Goal: Register for event/course

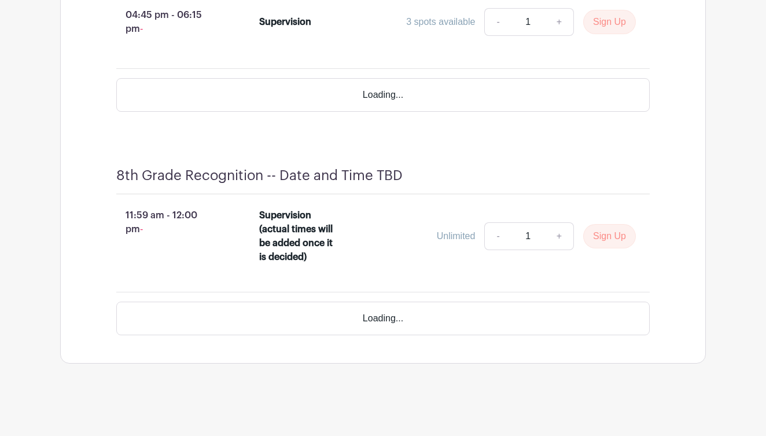
scroll to position [3782, 0]
click at [613, 240] on button "Sign Up" at bounding box center [609, 236] width 53 height 24
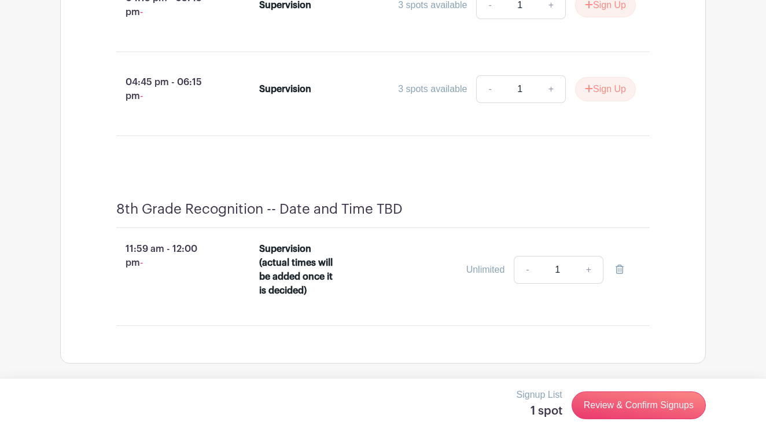
scroll to position [3346, 0]
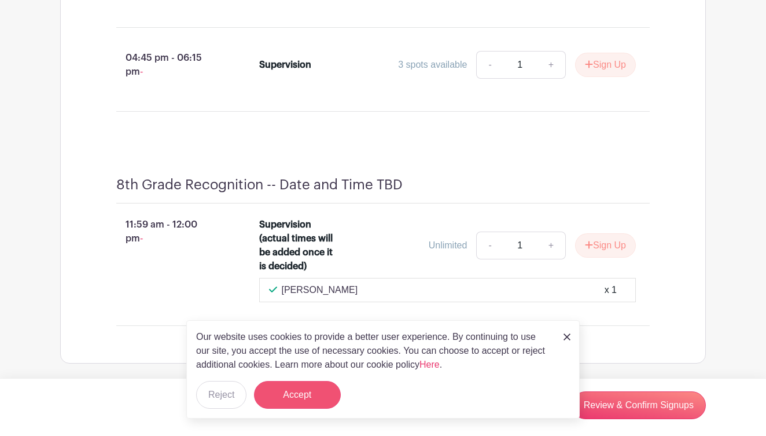
click at [297, 399] on button "Accept" at bounding box center [297, 395] width 87 height 28
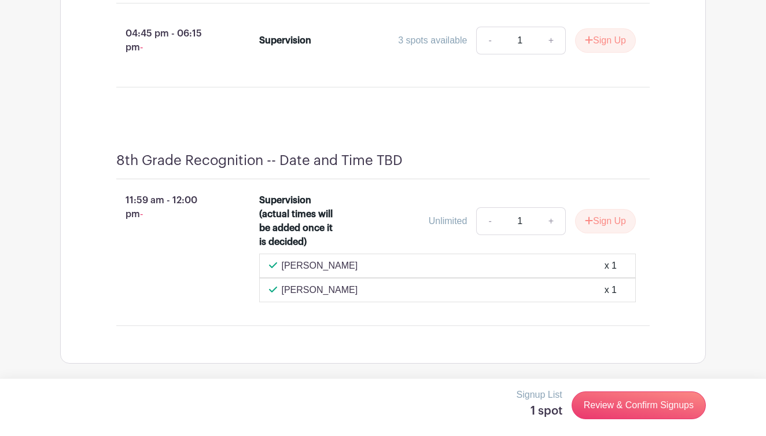
scroll to position [3432, 0]
click at [589, 225] on icon "submit" at bounding box center [589, 220] width 8 height 9
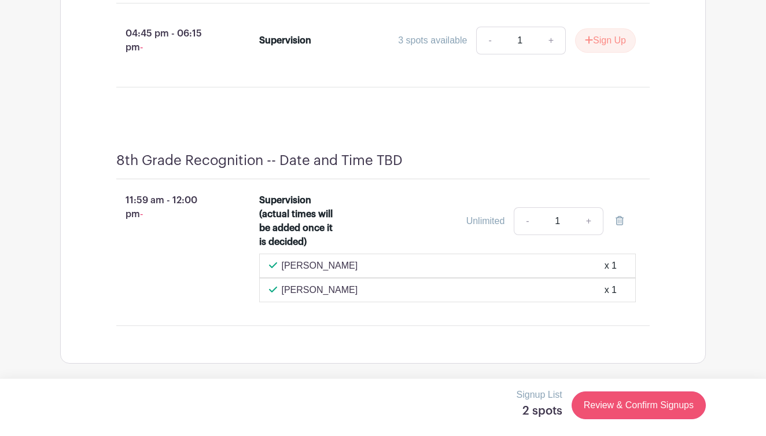
click at [628, 403] on link "Review & Confirm Signups" at bounding box center [639, 405] width 134 height 28
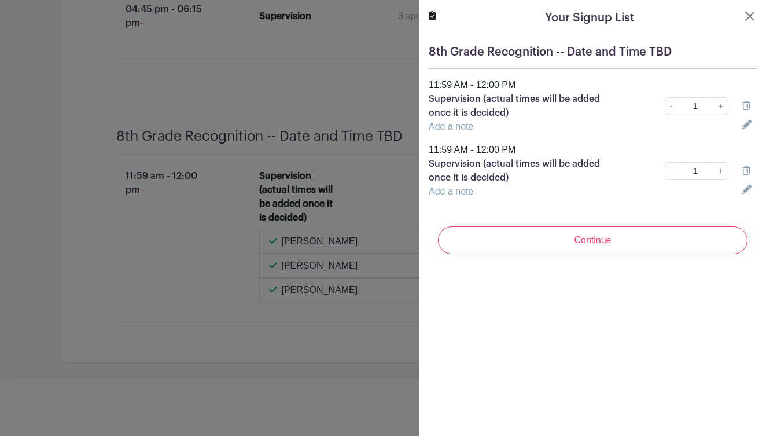
click at [674, 108] on link "-" at bounding box center [671, 106] width 13 height 18
click at [743, 104] on icon at bounding box center [746, 105] width 8 height 9
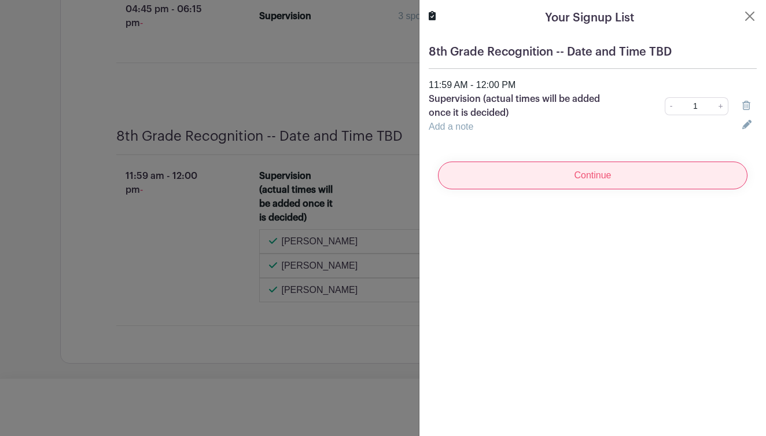
click at [687, 175] on input "Continue" at bounding box center [593, 175] width 310 height 28
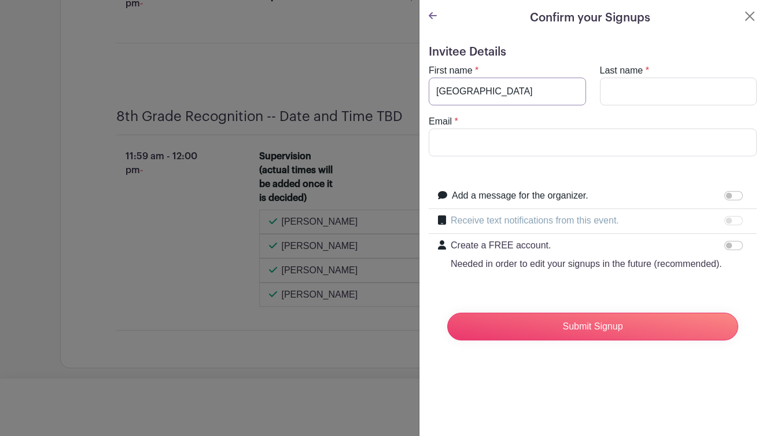
type input "[GEOGRAPHIC_DATA]"
type input "Kunstman"
type input "mkunstman@rlas-116.org"
click at [593, 326] on input "Submit Signup" at bounding box center [592, 326] width 291 height 28
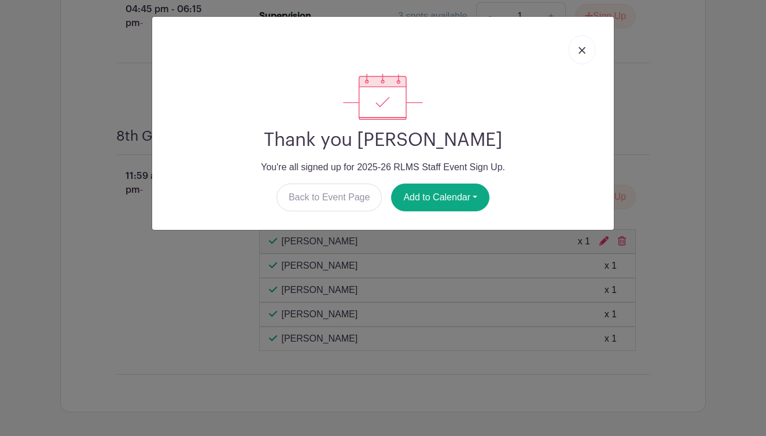
click at [581, 43] on link at bounding box center [582, 49] width 27 height 29
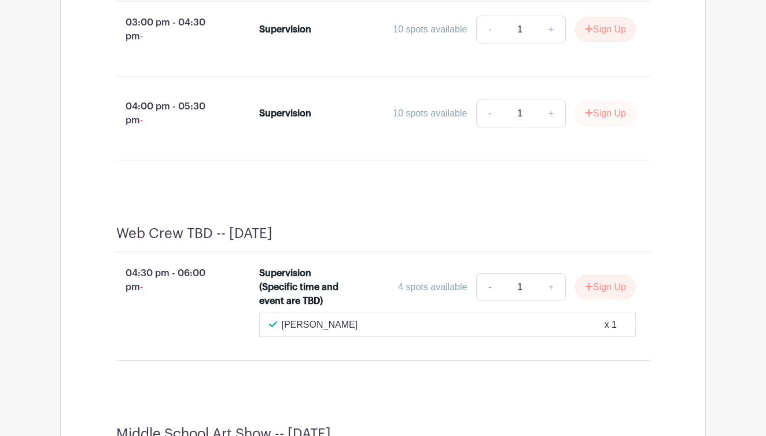
scroll to position [2494, 0]
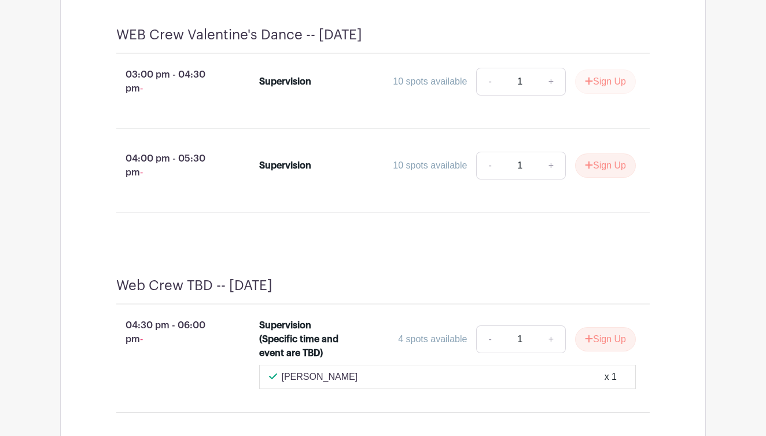
click at [604, 94] on button "Sign Up" at bounding box center [605, 81] width 61 height 24
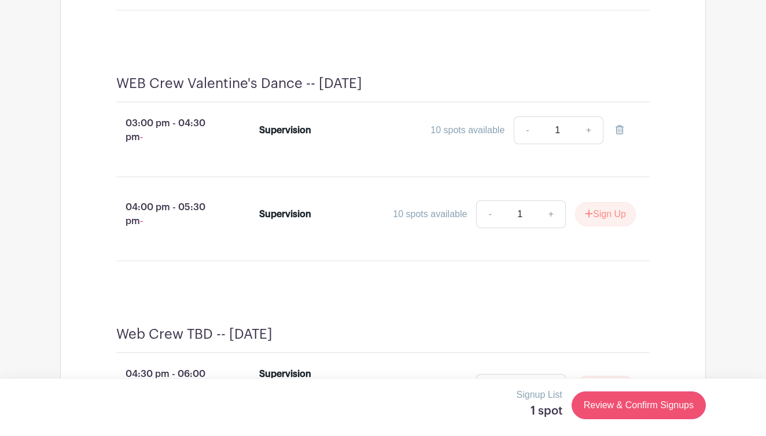
click at [606, 413] on link "Review & Confirm Signups" at bounding box center [639, 405] width 134 height 28
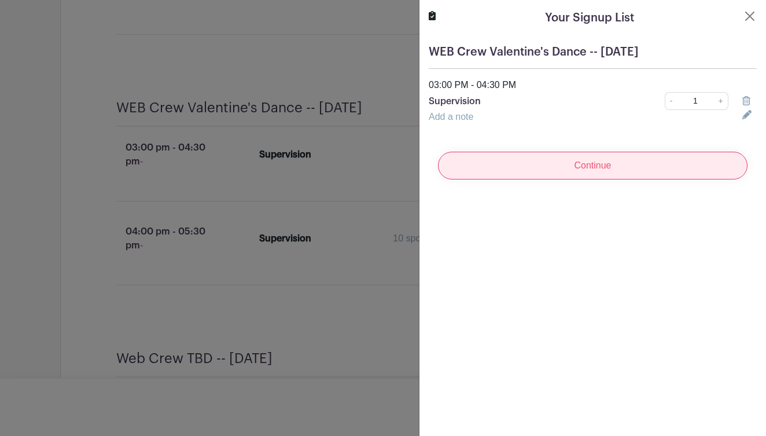
click at [555, 172] on input "Continue" at bounding box center [593, 166] width 310 height 28
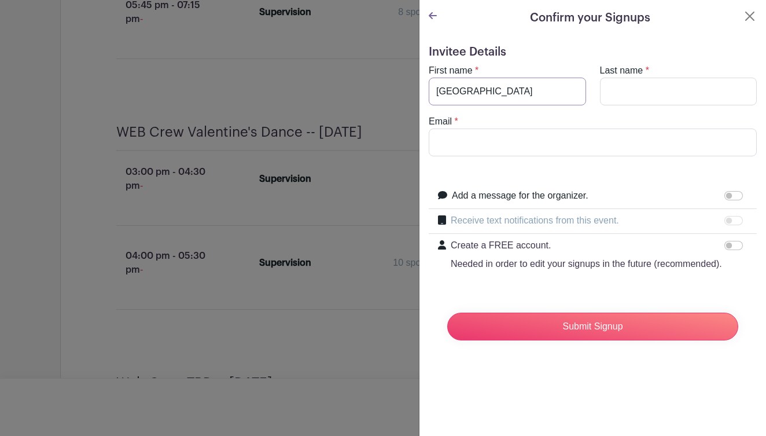
type input "Madison"
type input "Kunstman"
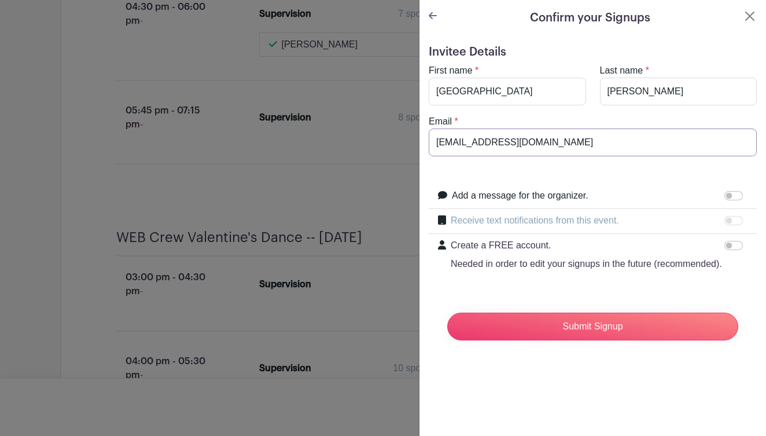
type input "mkunstman@rlas-116.org"
click at [593, 326] on input "Submit Signup" at bounding box center [592, 326] width 291 height 28
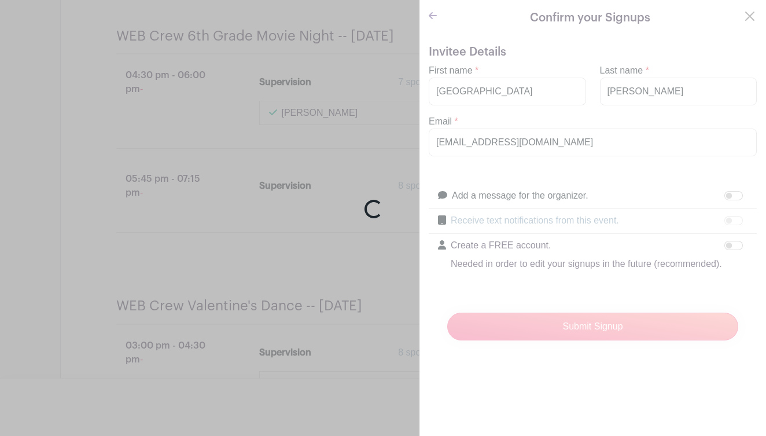
click at [623, 331] on div "Loading..." at bounding box center [383, 218] width 766 height 436
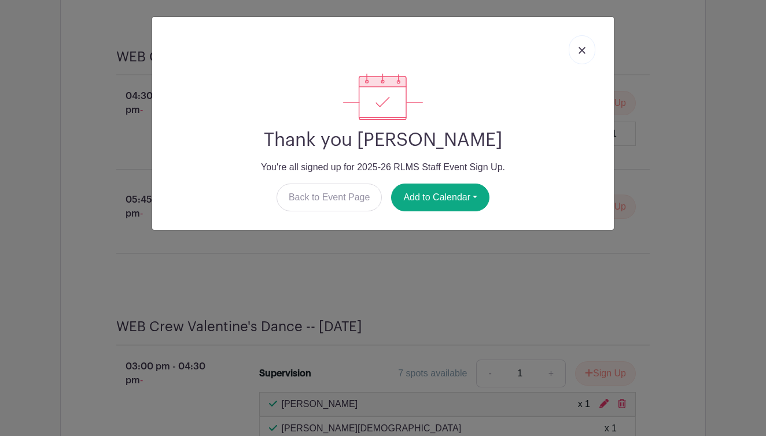
click at [583, 49] on img at bounding box center [582, 50] width 7 height 7
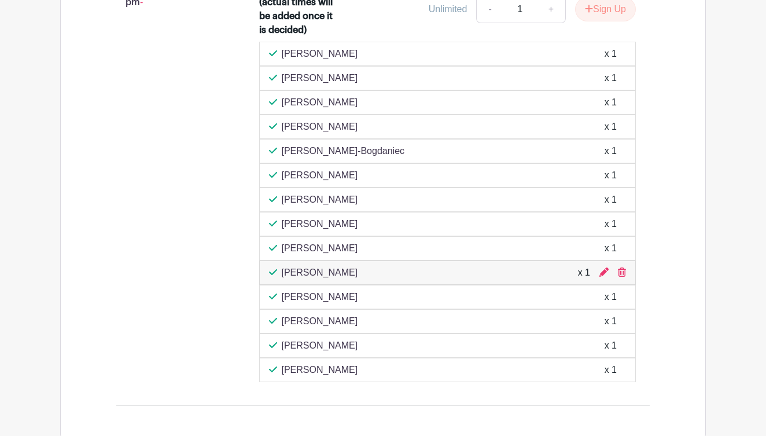
scroll to position [4439, 0]
